Goal: Information Seeking & Learning: Learn about a topic

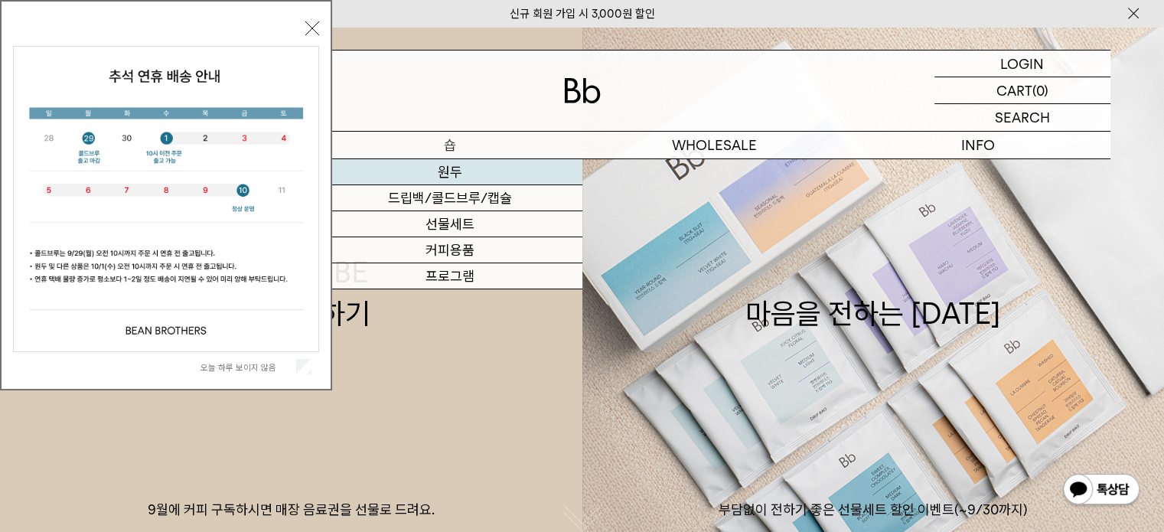
click at [446, 173] on link "원두" at bounding box center [450, 172] width 264 height 26
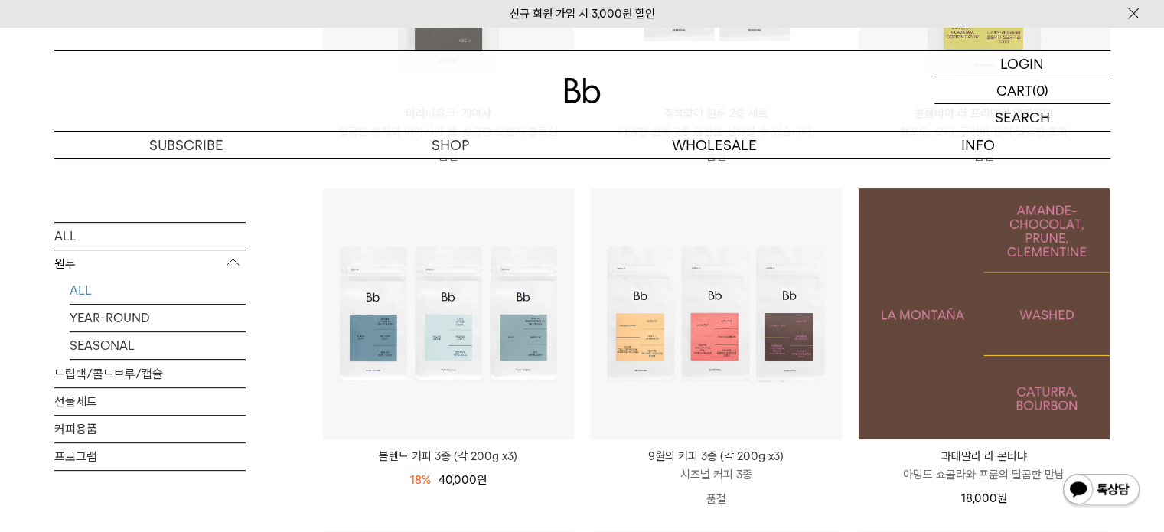
scroll to position [536, 0]
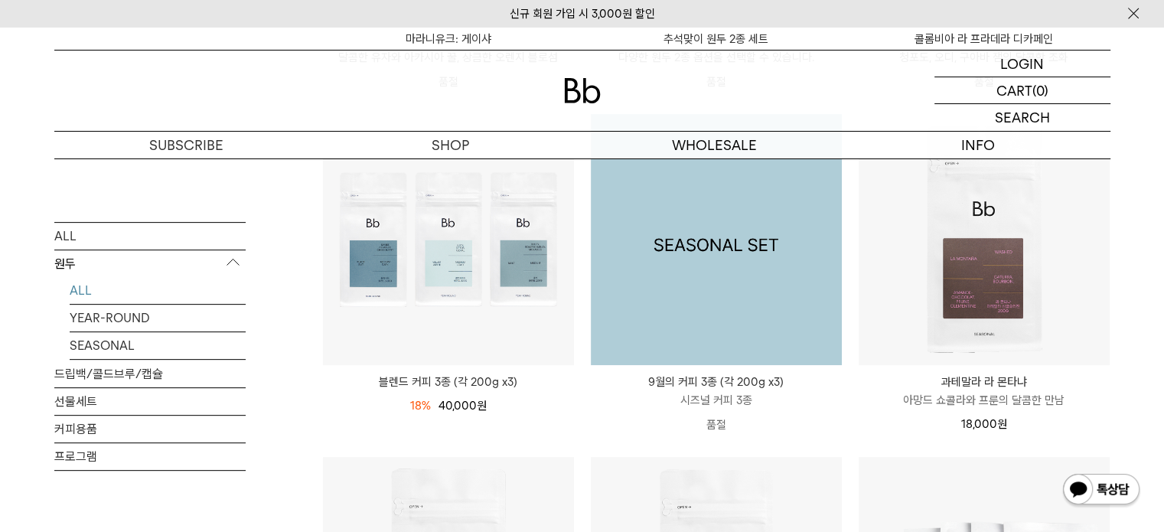
click at [732, 253] on img at bounding box center [716, 239] width 251 height 251
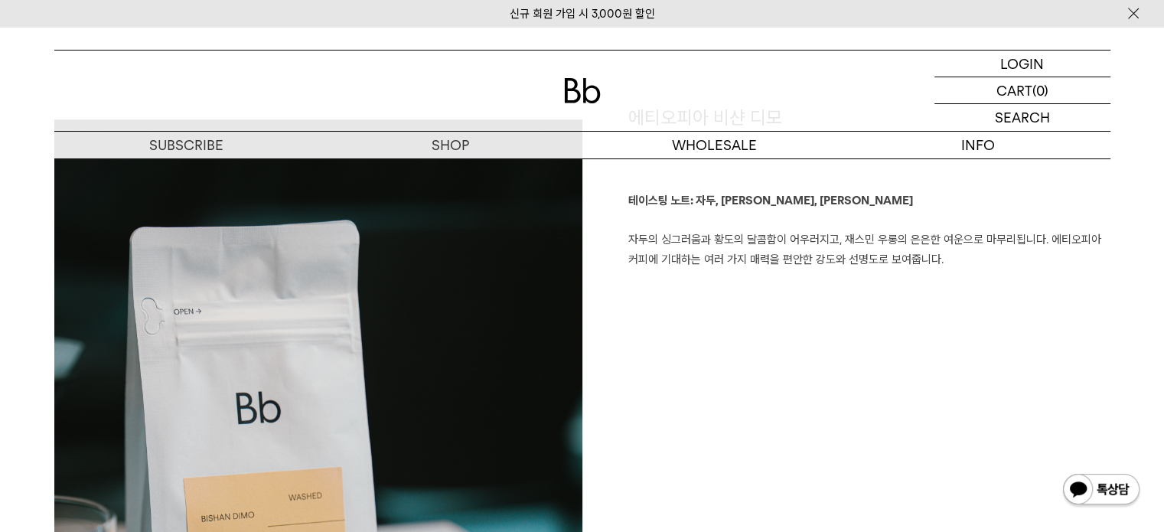
scroll to position [995, 0]
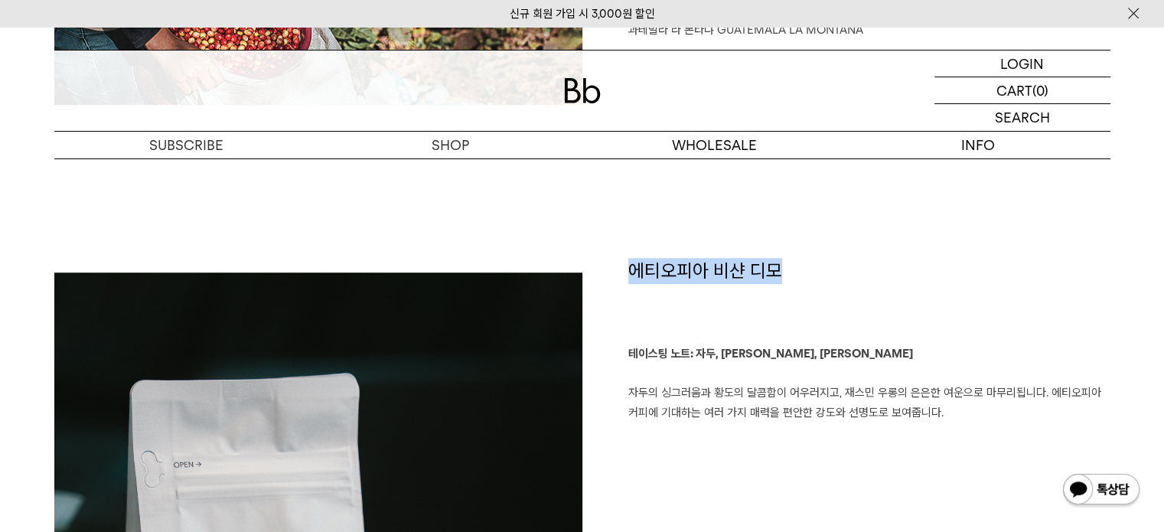
drag, startPoint x: 782, startPoint y: 266, endPoint x: 681, endPoint y: 312, distance: 110.3
copy h1 "에티오피아 비샨 디모"
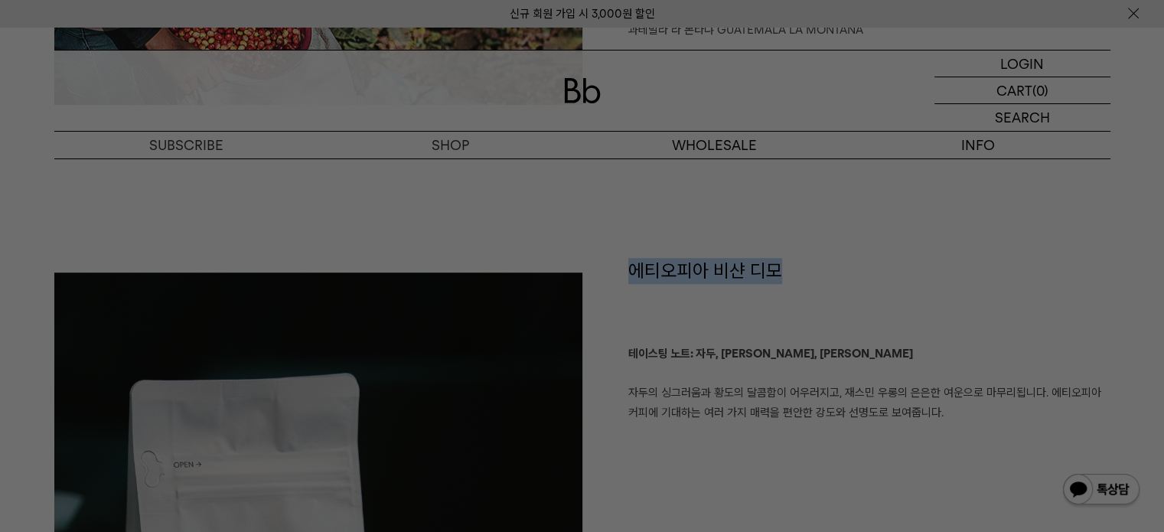
click at [13, 351] on div at bounding box center [582, 266] width 1164 height 532
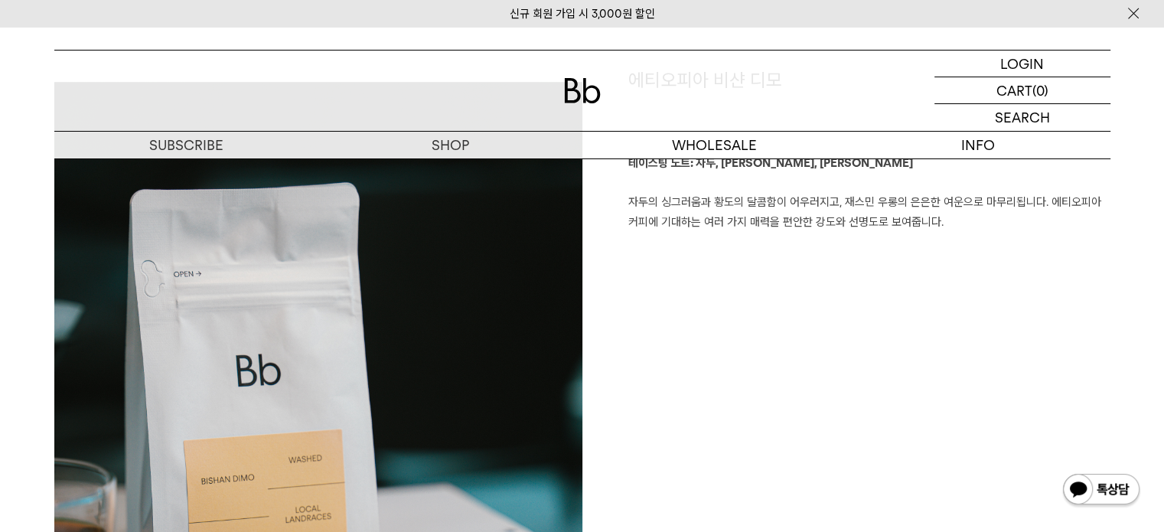
scroll to position [1148, 0]
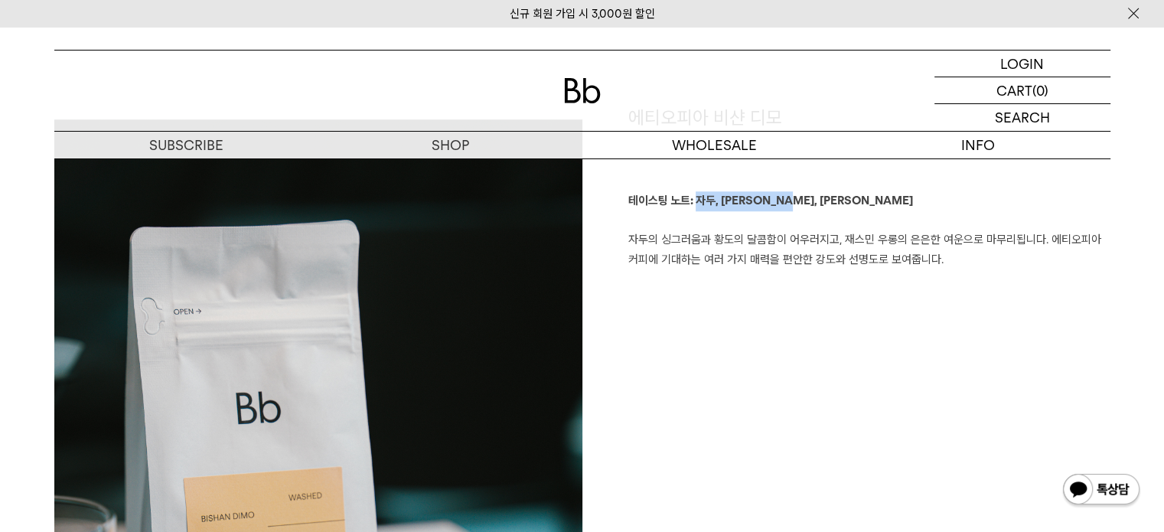
drag, startPoint x: 828, startPoint y: 201, endPoint x: 700, endPoint y: 201, distance: 128.6
click at [700, 201] on p "테이스팅 노트: 자두, 황도, 재스민 우롱 자두의 싱그러움과 황도의 달콤함이 어우러지고, 재스민 우롱의 은은한 여운으로 마무리됩니다. 에티오피…" at bounding box center [870, 230] width 482 height 78
copy b "자두, 황도, 재스민 우롱"
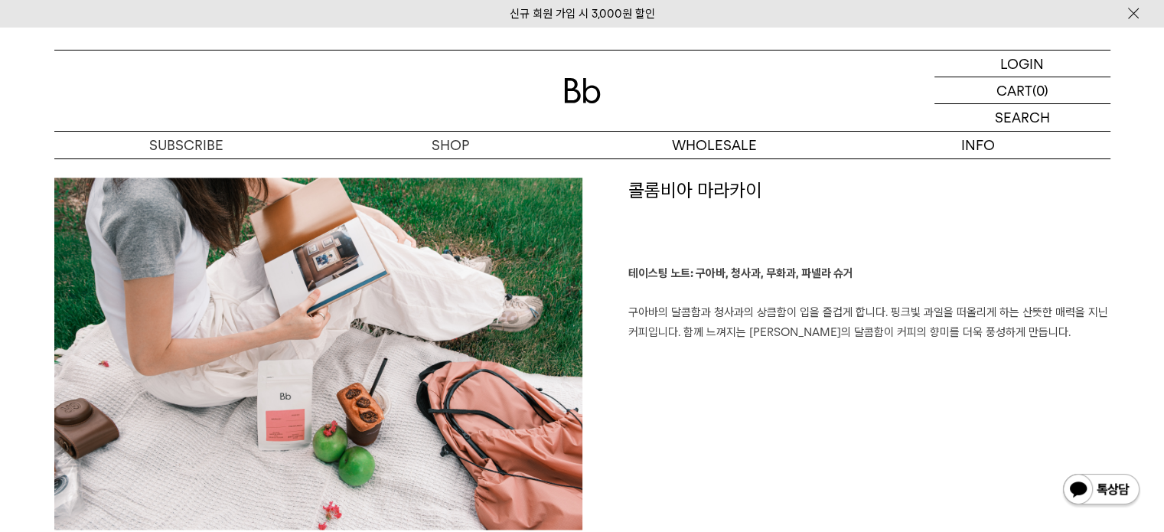
scroll to position [1991, 0]
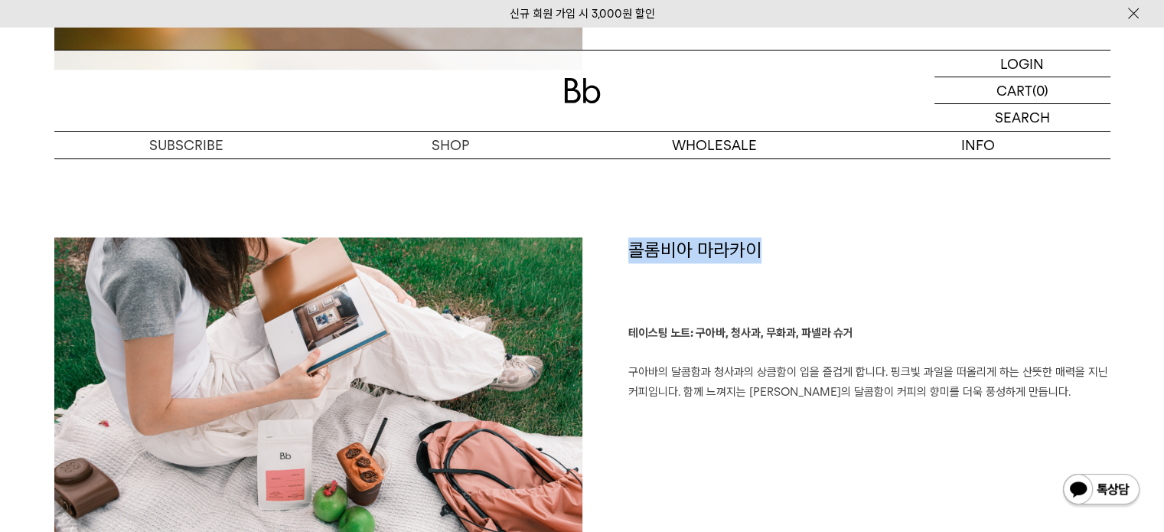
drag, startPoint x: 763, startPoint y: 253, endPoint x: 613, endPoint y: 253, distance: 149.3
click at [613, 253] on div "콜롬비아 마라카이 테이스팅 노트: 구아바, 청사과, 무화과, 파넬라 슈거 구아바의 달콤함과 청사과의 상큼함이 입을 즐겁게 합니다. 핑크빛 과일…" at bounding box center [847, 420] width 528 height 367
copy h1 "콜롬비아 마라카이"
click at [1060, 434] on div "콜롬비아 마라카이 테이스팅 노트: 구아바, 청사과, 무화과, 파넬라 슈거 구아바의 달콤함과 청사과의 상큼함이 입을 즐겁게 합니다. 핑크빛 과일…" at bounding box center [847, 420] width 528 height 367
click at [697, 334] on b "테이스팅 노트: 구아바, 청사과, 무화과, 파넬라 슈거" at bounding box center [741, 333] width 225 height 14
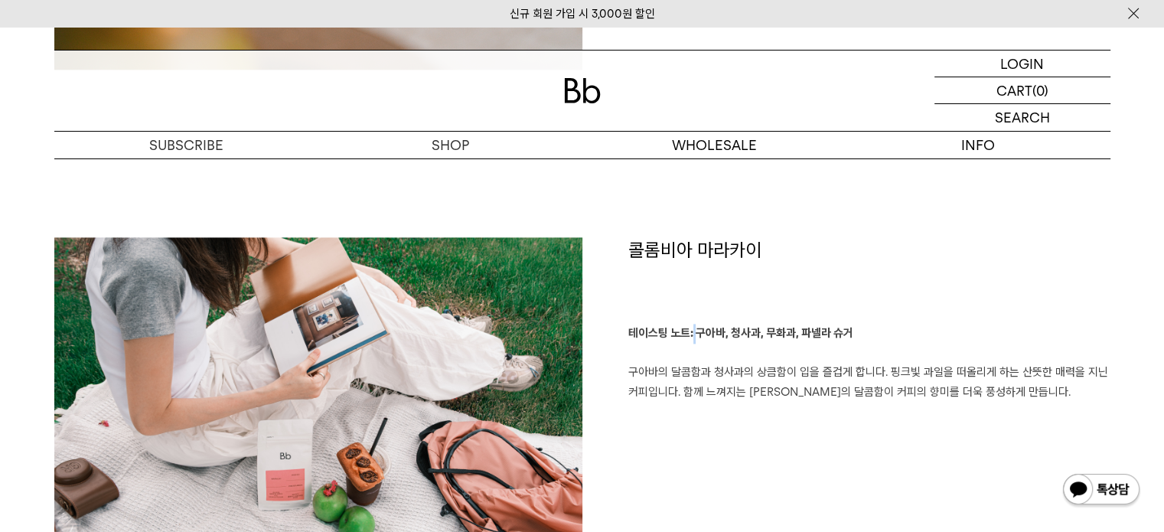
click at [698, 335] on b "테이스팅 노트: 구아바, 청사과, 무화과, 파넬라 슈거" at bounding box center [741, 333] width 225 height 14
drag, startPoint x: 698, startPoint y: 335, endPoint x: 854, endPoint y: 335, distance: 155.4
click at [854, 335] on p "테이스팅 노트: 구아바, 청사과, 무화과, 파넬라 슈거 구아바의 달콤함과 청사과의 상큼함이 입을 즐겁게 합니다. 핑크빛 과일을 떠올리게 하는 …" at bounding box center [870, 363] width 482 height 78
drag, startPoint x: 946, startPoint y: 413, endPoint x: 936, endPoint y: 485, distance: 72.0
click at [946, 413] on div "콜롬비아 마라카이 테이스팅 노트: 구아바, 청사과, 무화과, 파넬라 슈거 구아바의 달콤함과 청사과의 상큼함이 입을 즐겁게 합니다. 핑크빛 과일…" at bounding box center [847, 420] width 528 height 367
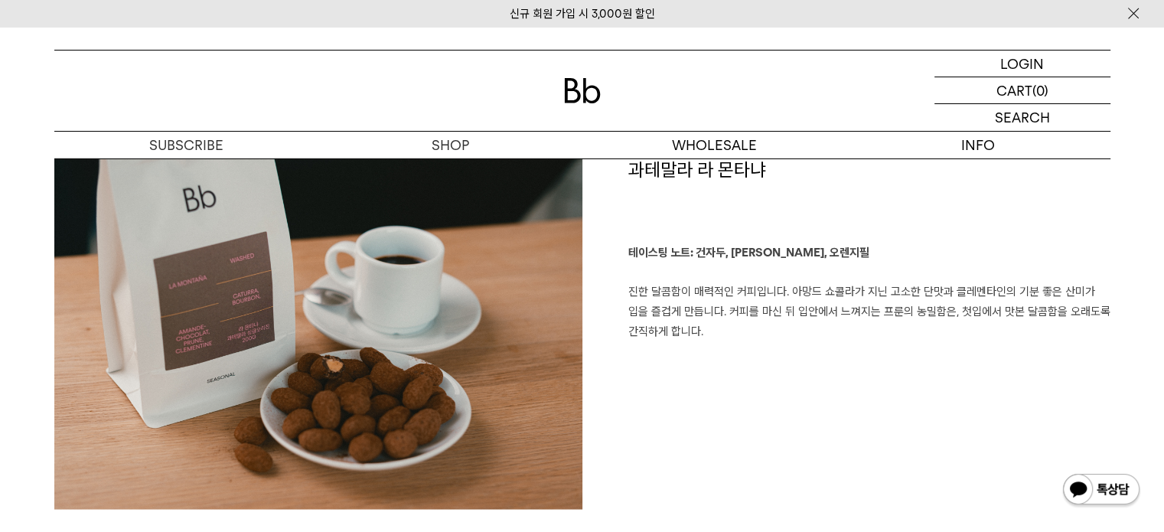
scroll to position [2526, 0]
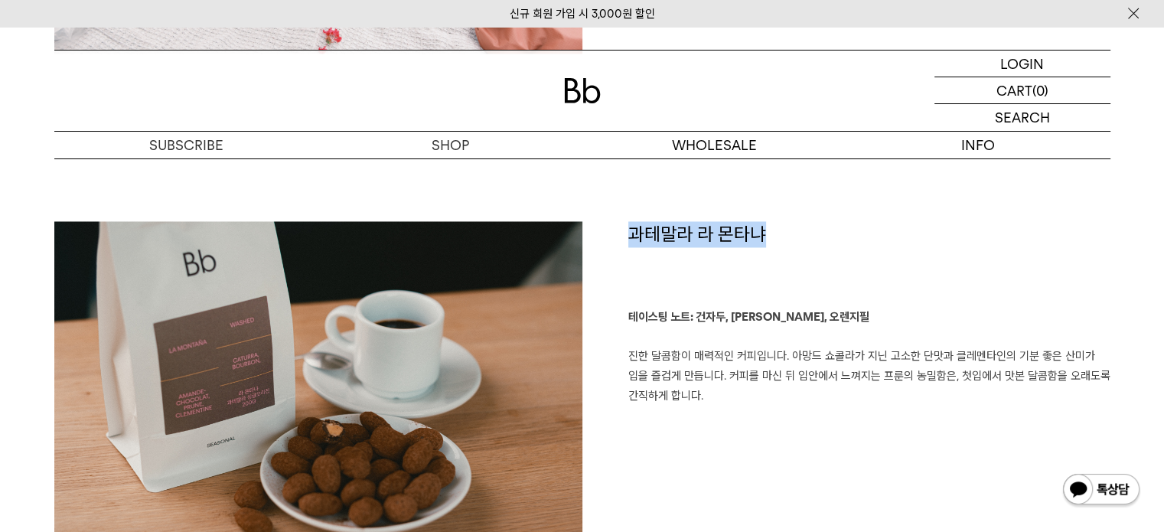
drag, startPoint x: 622, startPoint y: 229, endPoint x: 763, endPoint y: 249, distance: 142.3
click at [763, 249] on div "과테말라 라 몬타냐 테이스팅 노트: 건자두, 아망드 쇼콜라, 오렌지필 진한 달콤함이 매력적인 커피입니다. 아망드 쇼콜라가 지닌 고소한 단맛과 …" at bounding box center [847, 411] width 528 height 381
copy h1 "과테말라 라 몬타냐"
drag, startPoint x: 675, startPoint y: 469, endPoint x: 667, endPoint y: 423, distance: 46.7
click at [675, 471] on div "과테말라 라 몬타냐 테이스팅 노트: 건자두, 아망드 쇼콜라, 오렌지필 진한 달콤함이 매력적인 커피입니다. 아망드 쇼콜라가 지닌 고소한 단맛과 …" at bounding box center [847, 411] width 528 height 381
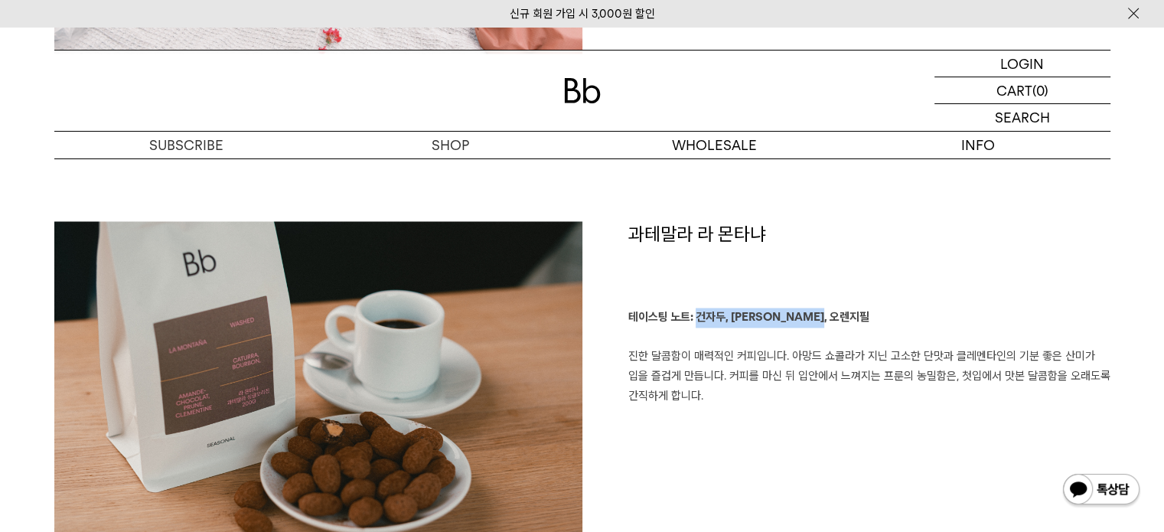
drag, startPoint x: 698, startPoint y: 315, endPoint x: 838, endPoint y: 315, distance: 139.3
click at [838, 315] on p "테이스팅 노트: 건자두, 아망드 쇼콜라, 오렌지필 진한 달콤함이 매력적인 커피입니다. 아망드 쇼콜라가 지닌 고소한 단맛과 클레멘타인의 기분 좋…" at bounding box center [870, 357] width 482 height 98
copy b "건자두, 아망드 쇼콜라, 오렌지필"
click at [744, 495] on div "과테말라 라 몬타냐 테이스팅 노트: 건자두, 아망드 쇼콜라, 오렌지필 진한 달콤함이 매력적인 커피입니다. 아망드 쇼콜라가 지닌 고소한 단맛과 …" at bounding box center [847, 411] width 528 height 381
